Goal: Information Seeking & Learning: Learn about a topic

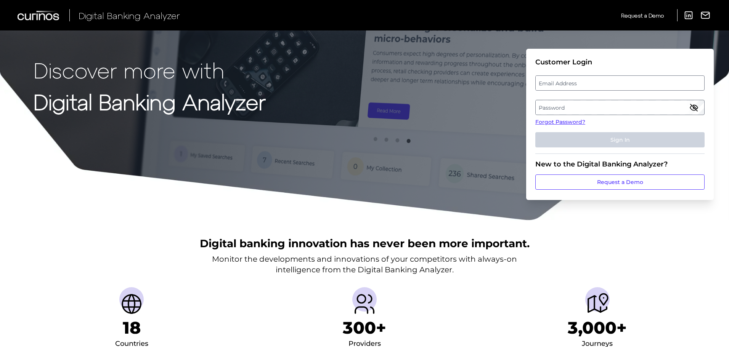
click at [552, 84] on label "Email Address" at bounding box center [620, 83] width 168 height 14
click at [552, 84] on input "email" at bounding box center [619, 82] width 169 height 15
click at [555, 121] on link "Forgot Password?" at bounding box center [619, 122] width 169 height 8
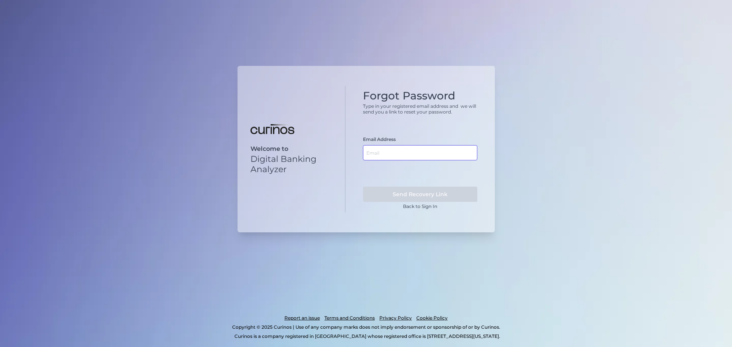
click at [392, 150] on input "text" at bounding box center [420, 152] width 114 height 15
type input "[EMAIL_ADDRESS][DOMAIN_NAME]"
click at [363, 187] on button "Send Recovery Link" at bounding box center [420, 194] width 114 height 15
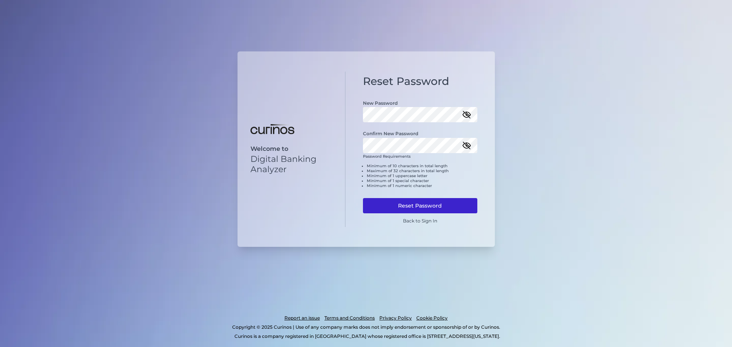
click at [435, 210] on button "Reset Password" at bounding box center [420, 205] width 114 height 15
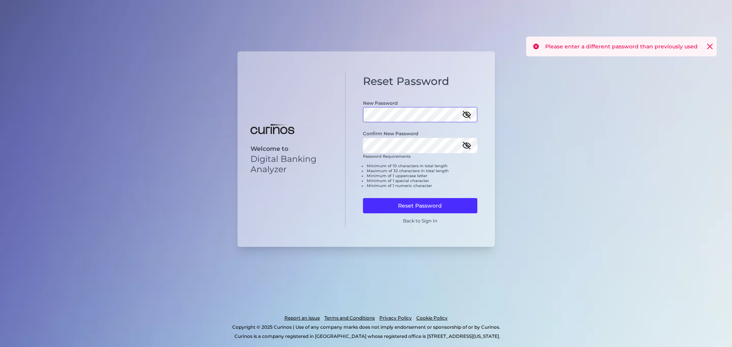
click at [276, 114] on div "Welcome to Digital Banking Analyzer Reset Password New Password Confirm New Pas…" at bounding box center [366, 149] width 257 height 196
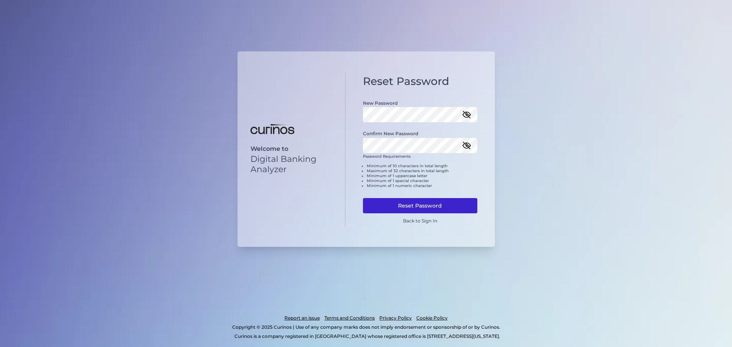
click at [437, 210] on button "Reset Password" at bounding box center [420, 205] width 114 height 15
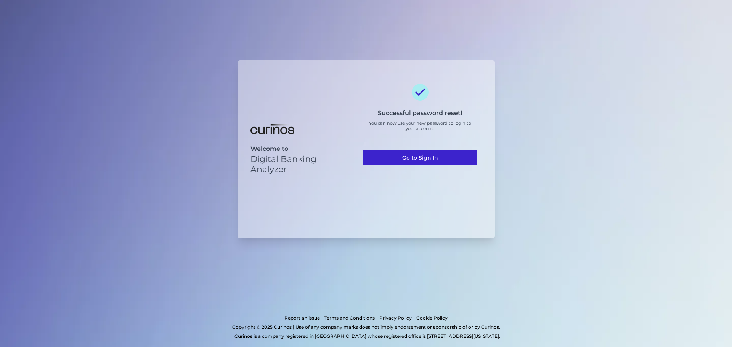
click at [434, 151] on link "Go to Sign In" at bounding box center [420, 157] width 114 height 15
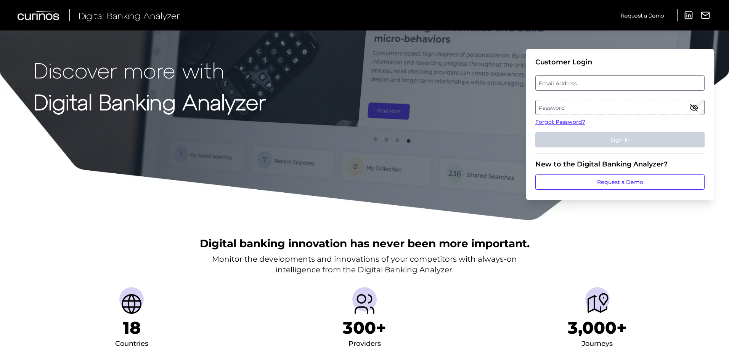
click at [553, 92] on fieldset "Customer Login Email Address Password Forgot Password? Sign In" at bounding box center [619, 106] width 169 height 96
click at [551, 83] on label "Email Address" at bounding box center [620, 83] width 168 height 14
click at [551, 83] on input "email" at bounding box center [619, 82] width 169 height 15
type input "[EMAIL_ADDRESS][DOMAIN_NAME]"
click at [545, 104] on label "Password" at bounding box center [620, 108] width 168 height 14
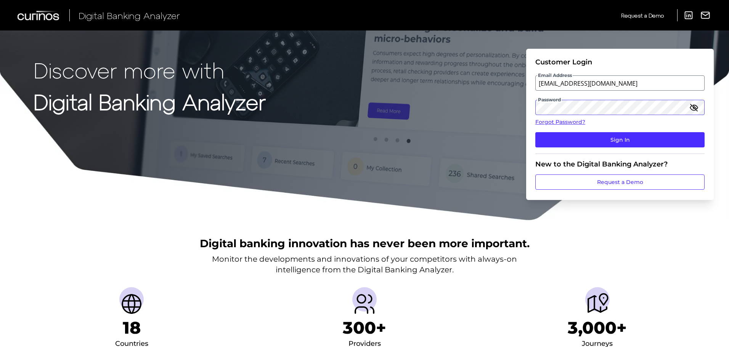
click at [535, 132] on button "Sign In" at bounding box center [619, 139] width 169 height 15
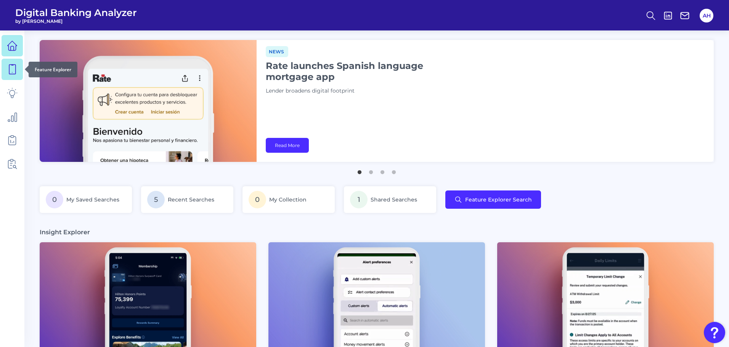
click at [12, 73] on icon at bounding box center [12, 69] width 11 height 11
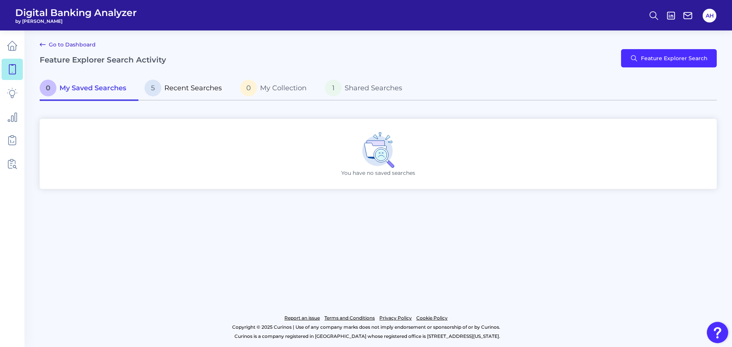
click at [192, 90] on span "Recent Searches" at bounding box center [193, 88] width 58 height 8
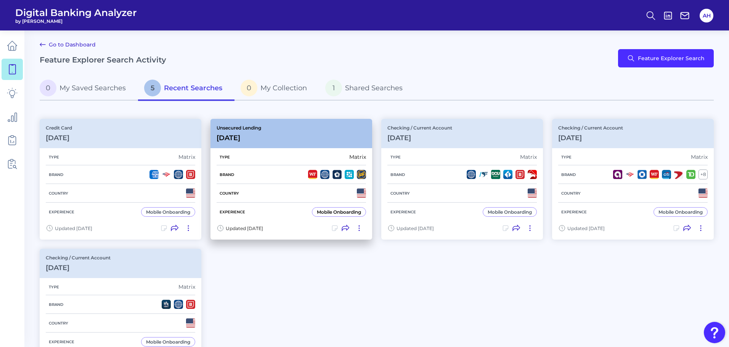
click at [302, 166] on div "Brand" at bounding box center [291, 174] width 149 height 19
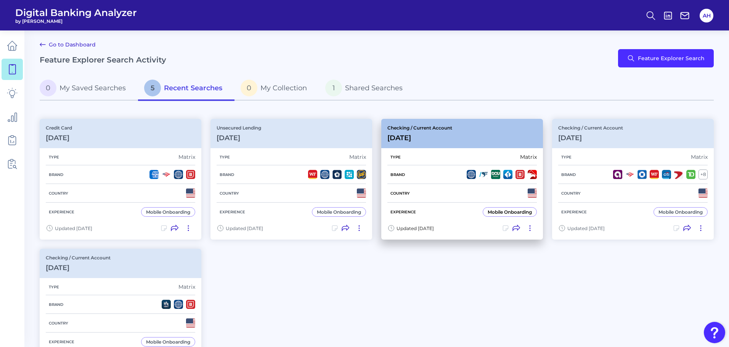
click at [424, 165] on div "Type Matrix" at bounding box center [461, 157] width 149 height 16
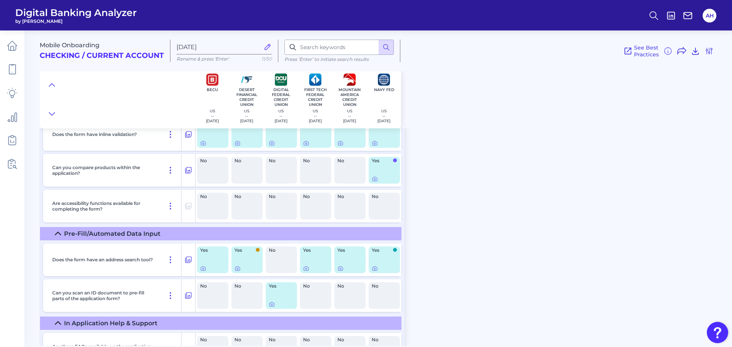
scroll to position [1982, 0]
